Goal: Communication & Community: Share content

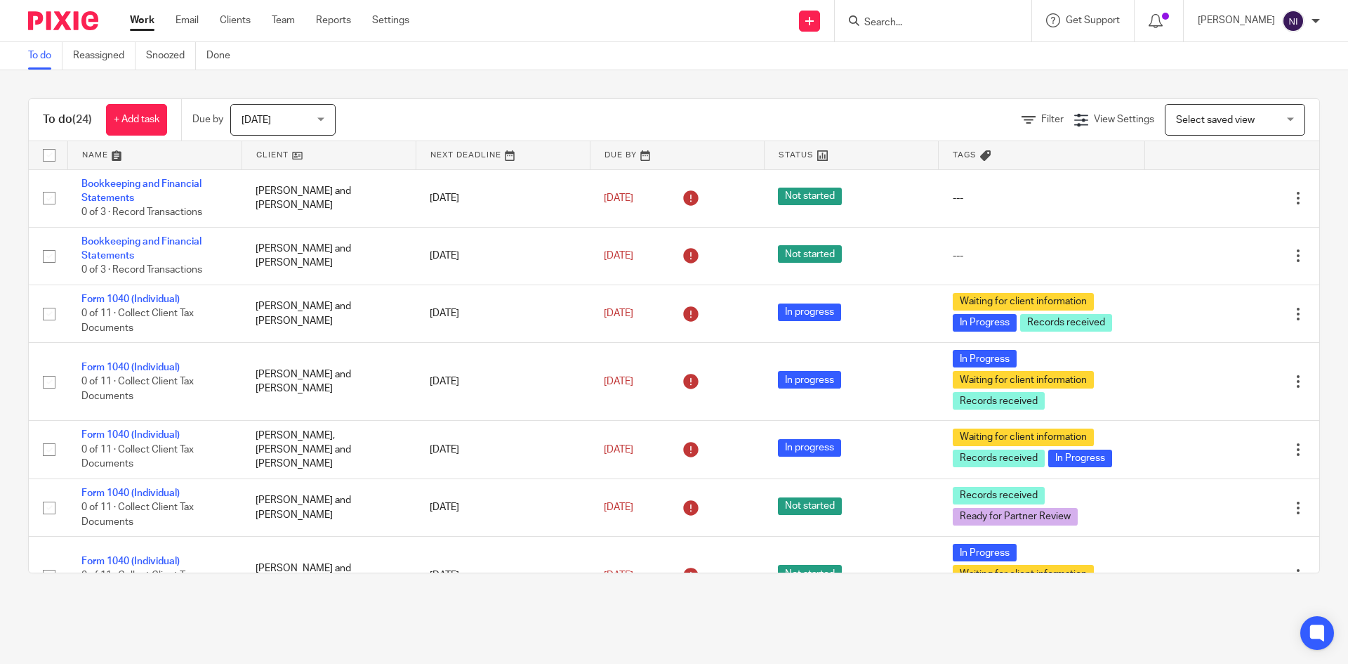
click at [949, 21] on input "Search" at bounding box center [926, 23] width 126 height 13
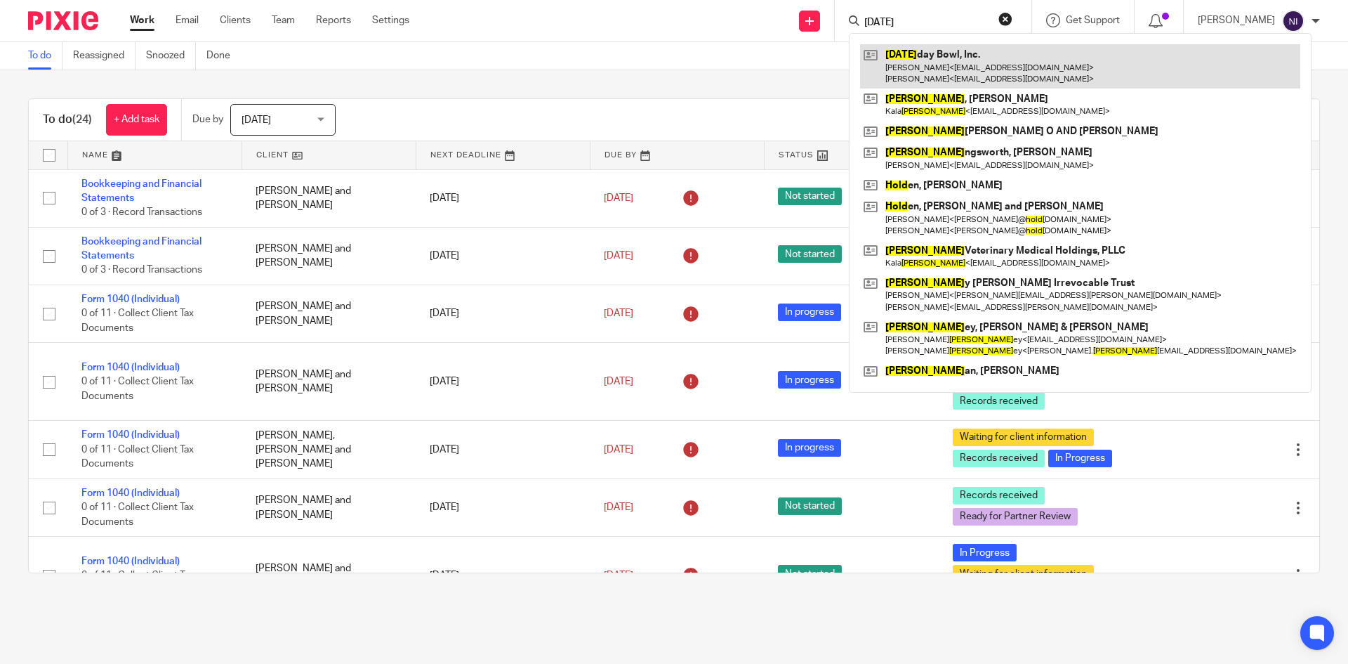
type input "[DATE]"
click at [928, 54] on link at bounding box center [1080, 66] width 440 height 44
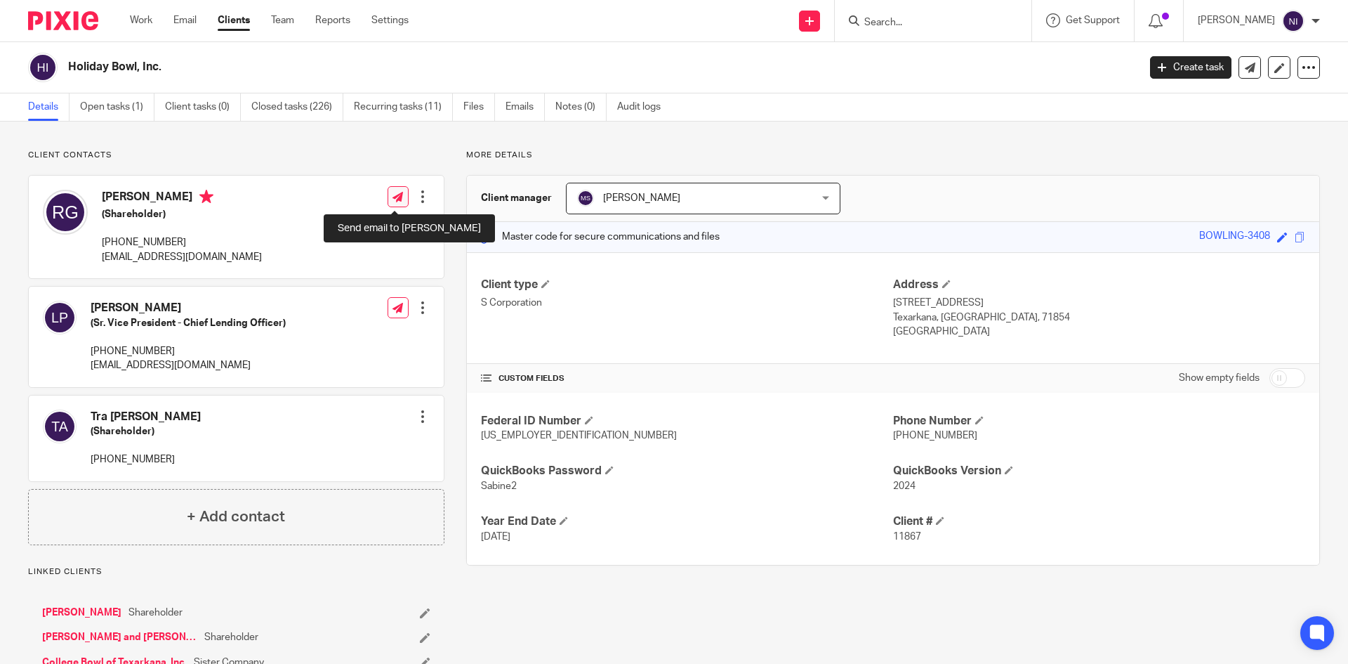
click at [399, 197] on icon at bounding box center [398, 197] width 11 height 11
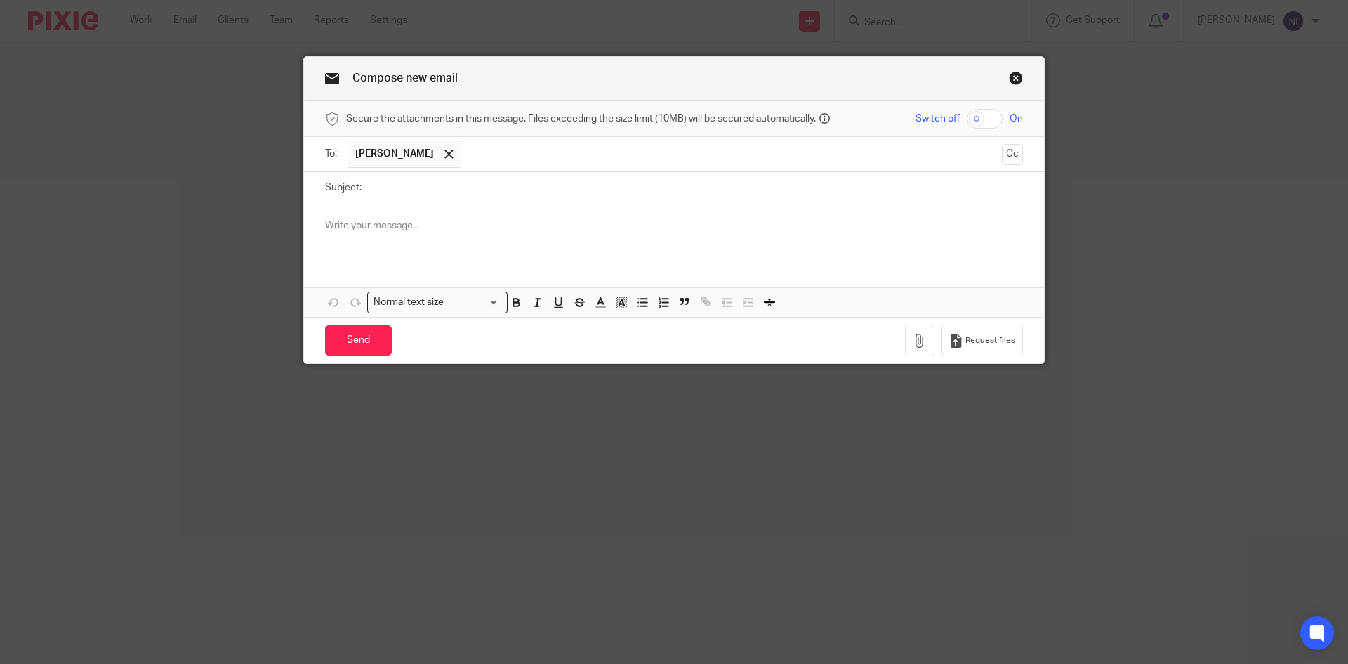
click at [977, 121] on input "checkbox" at bounding box center [985, 119] width 36 height 20
checkbox input "true"
click at [913, 341] on icon "button" at bounding box center [920, 341] width 14 height 14
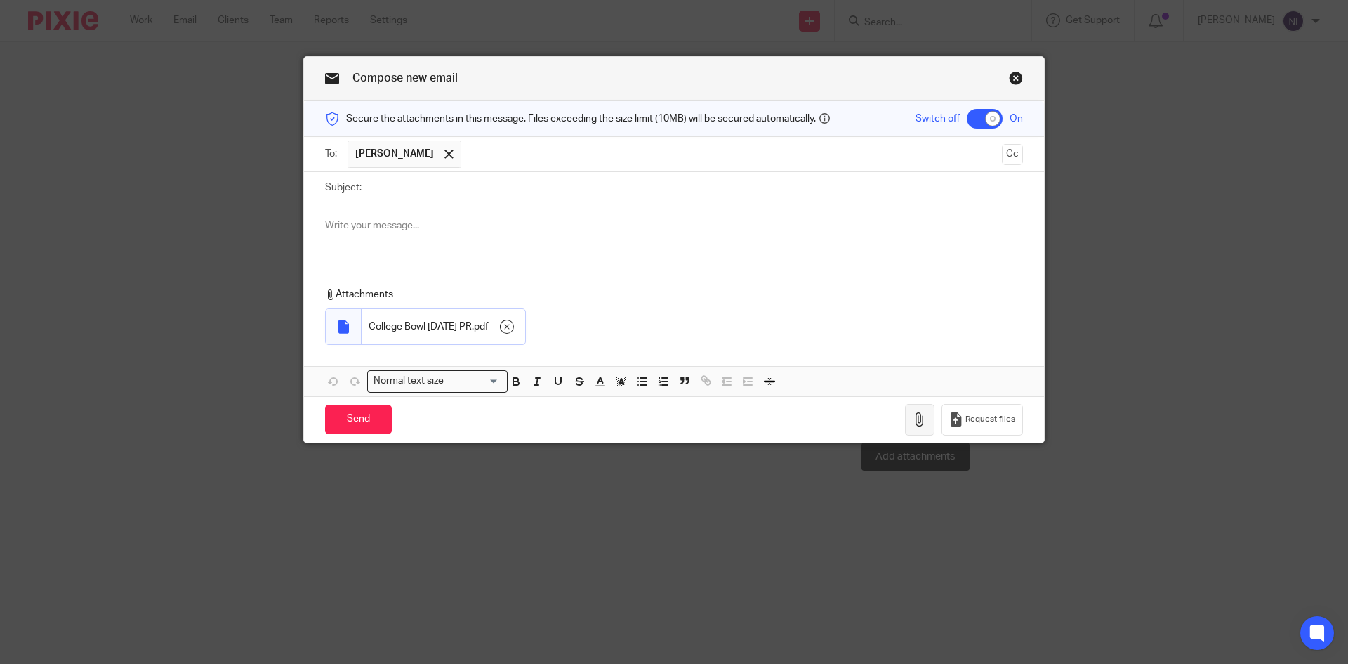
click at [916, 419] on icon "button" at bounding box center [920, 419] width 14 height 14
click at [913, 422] on icon "button" at bounding box center [920, 419] width 14 height 14
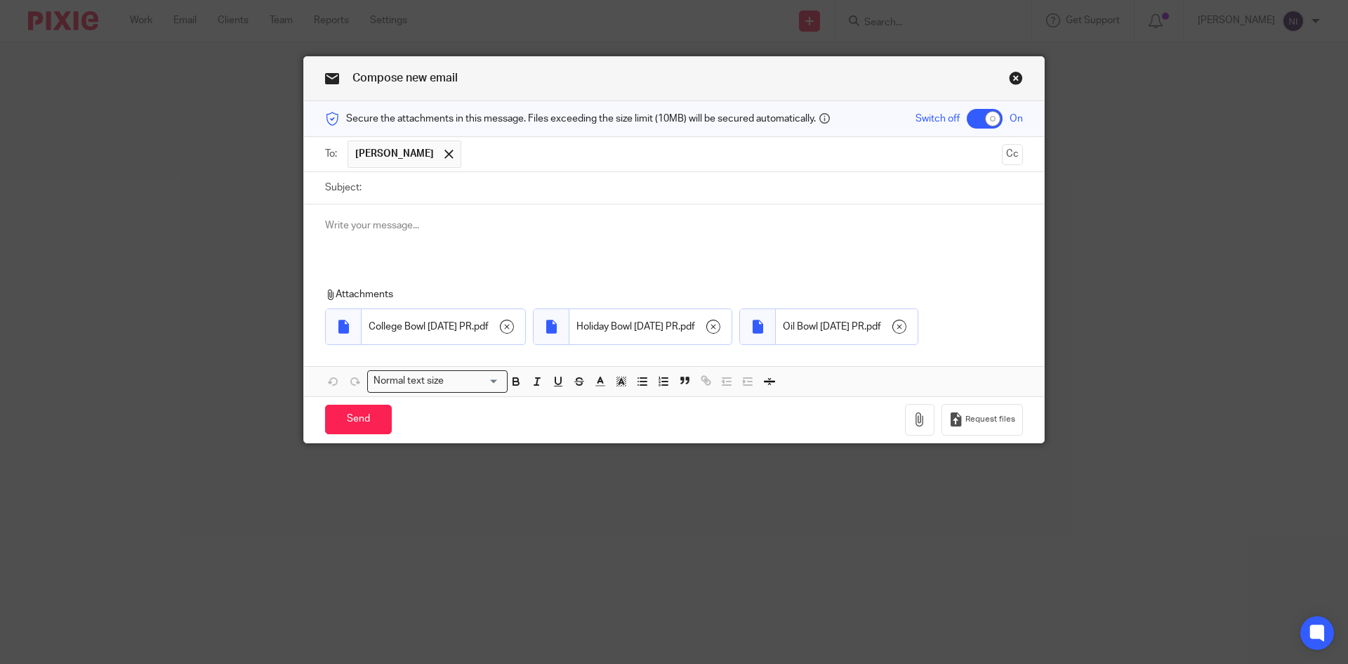
click at [387, 185] on input "Subject:" at bounding box center [696, 188] width 654 height 32
type input "September 19 2025 payrolls College, Holiday & Oil"
click at [345, 435] on input "Send" at bounding box center [358, 419] width 67 height 30
